Goal: Information Seeking & Learning: Learn about a topic

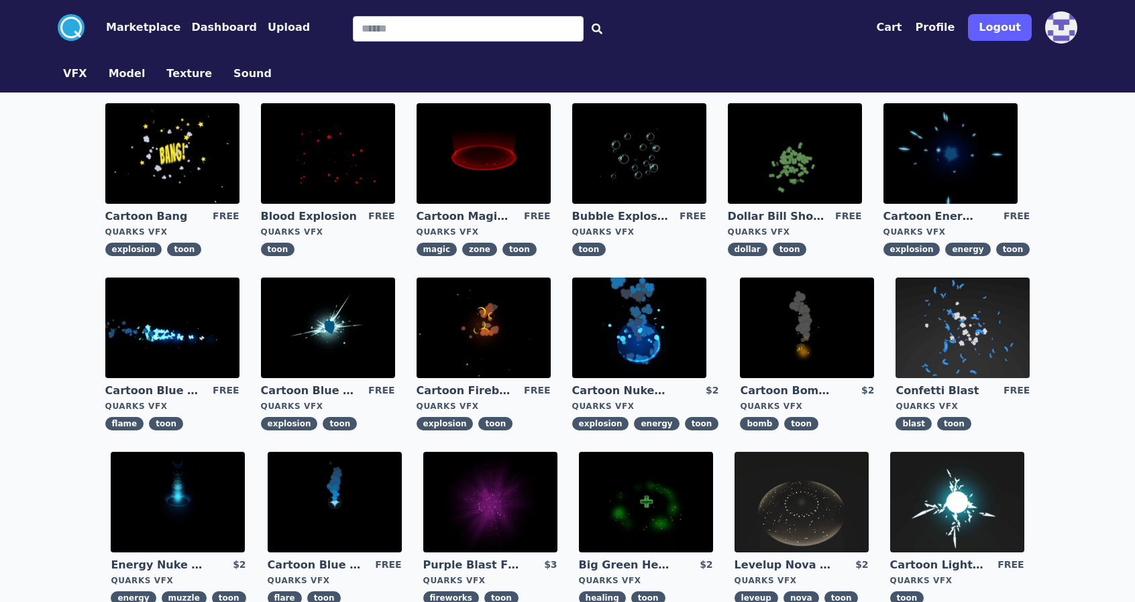
click at [496, 217] on link "Cartoon Magic Zone" at bounding box center [465, 216] width 97 height 15
click at [475, 394] on link "Cartoon Fireball Explosion" at bounding box center [465, 391] width 97 height 15
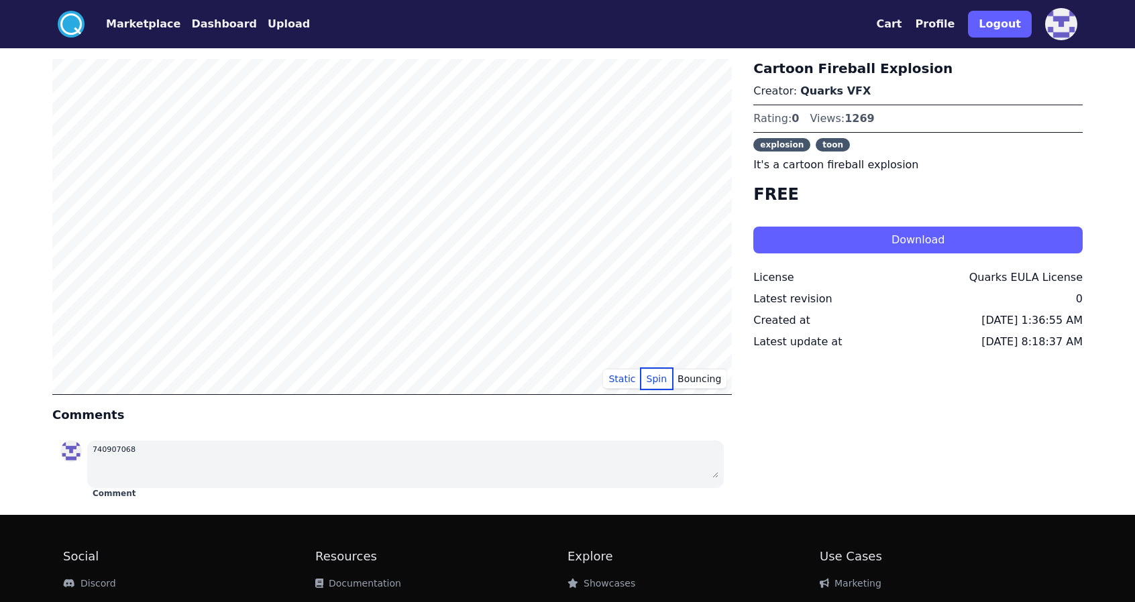
click at [659, 372] on button "Spin" at bounding box center [657, 379] width 32 height 20
click at [631, 378] on button "Static" at bounding box center [622, 379] width 38 height 20
click at [657, 374] on button "Spin" at bounding box center [657, 379] width 32 height 20
click at [630, 380] on button "Static" at bounding box center [622, 379] width 38 height 20
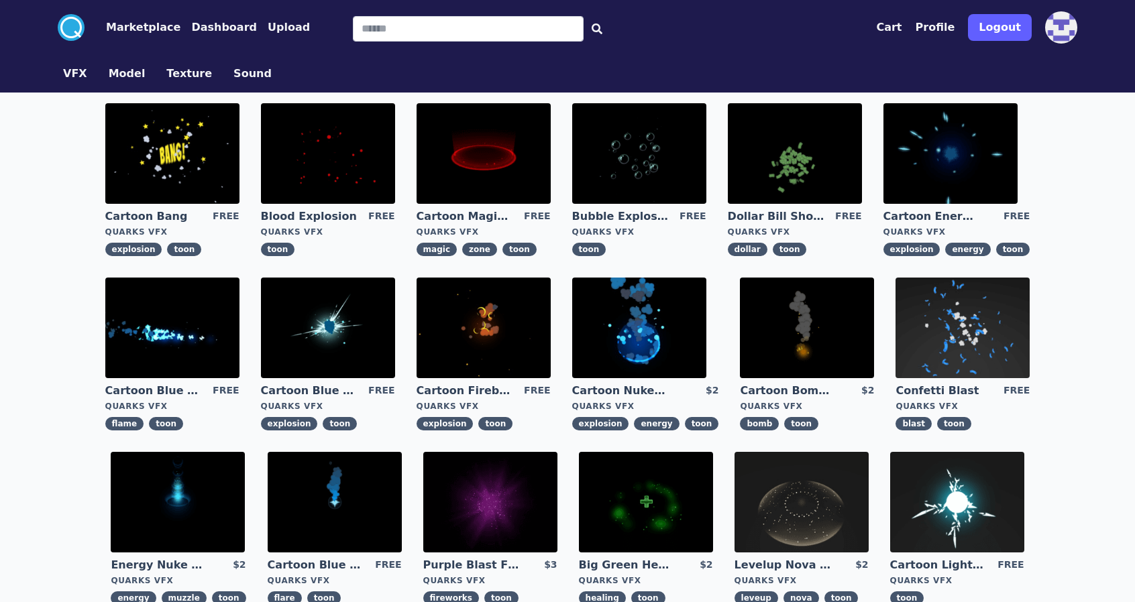
click at [181, 213] on link "Cartoon Bang" at bounding box center [153, 216] width 97 height 15
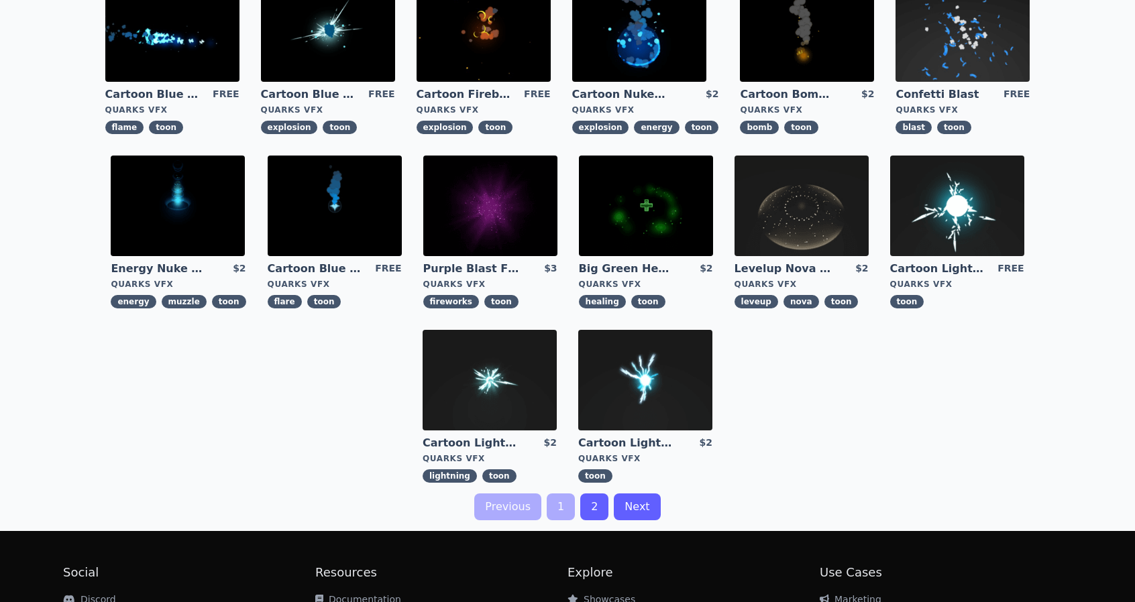
scroll to position [268, 0]
